Goal: Task Accomplishment & Management: Use online tool/utility

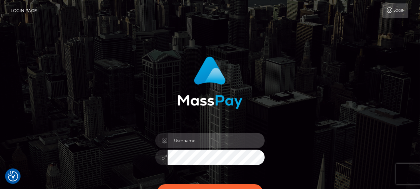
type input "[PERSON_NAME]"
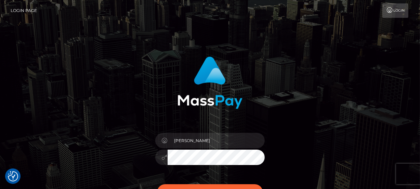
click at [288, 174] on div "[PERSON_NAME] Sign in" at bounding box center [209, 134] width 179 height 167
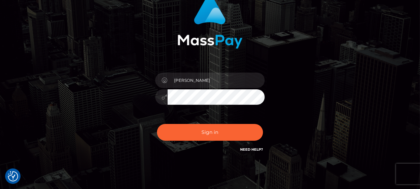
scroll to position [62, 0]
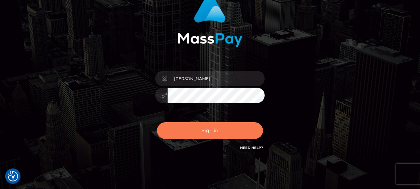
click at [220, 127] on button "Sign in" at bounding box center [210, 130] width 106 height 17
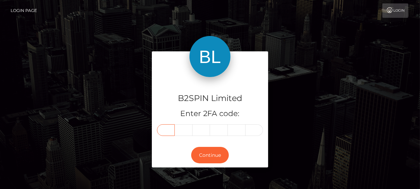
click at [166, 128] on input "text" at bounding box center [166, 130] width 18 height 12
type input "3"
type input "2"
type input "3"
type input "1"
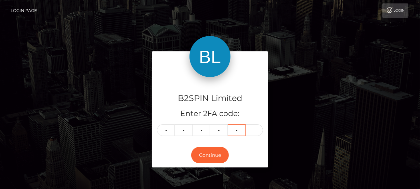
type input "9"
type input "3"
click at [215, 152] on button "Continue" at bounding box center [210, 155] width 38 height 17
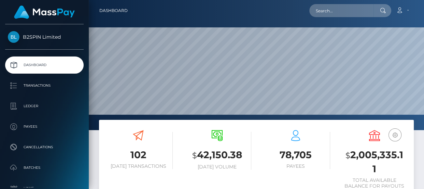
scroll to position [121, 98]
drag, startPoint x: 353, startPoint y: 156, endPoint x: 376, endPoint y: 166, distance: 25.2
click at [376, 166] on h3 "$ 2,005,335.11" at bounding box center [375, 161] width 69 height 27
copy h3 "2,005,335.11"
